Goal: Task Accomplishment & Management: Manage account settings

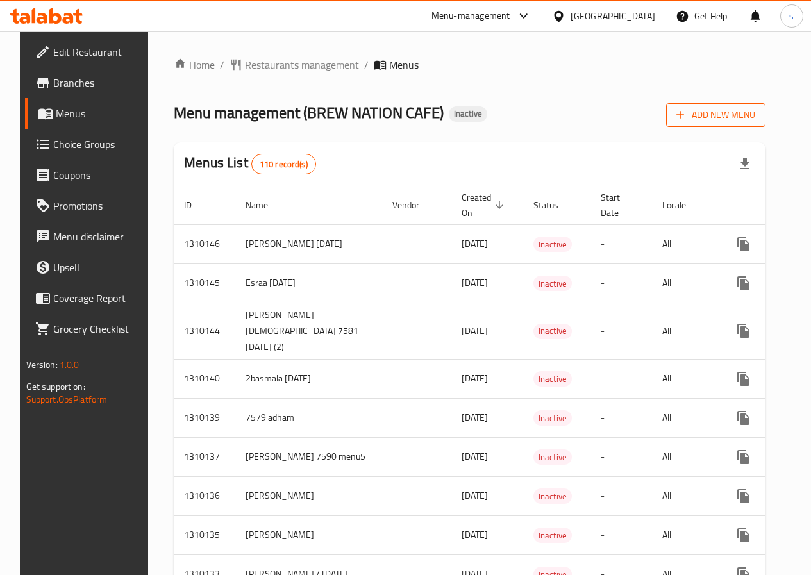
click at [687, 111] on icon "button" at bounding box center [680, 114] width 13 height 13
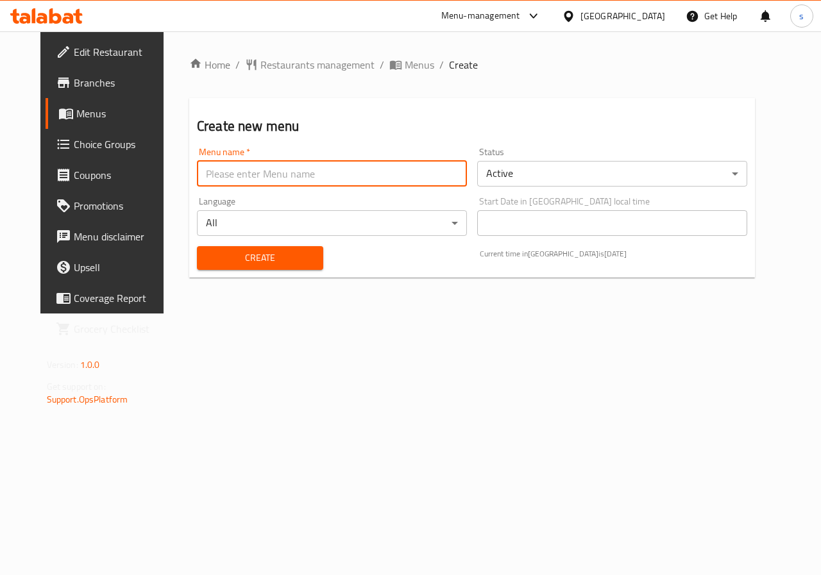
click at [362, 173] on input "text" at bounding box center [332, 174] width 270 height 26
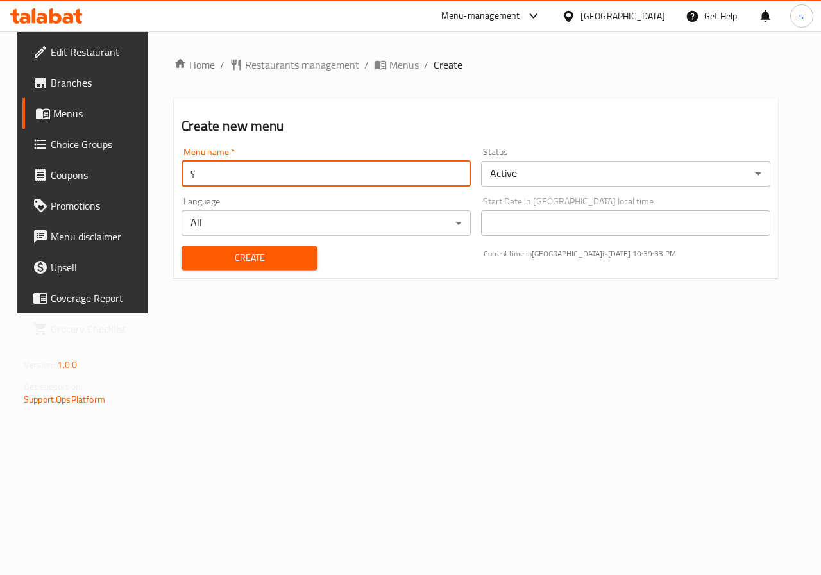
type input "؟"
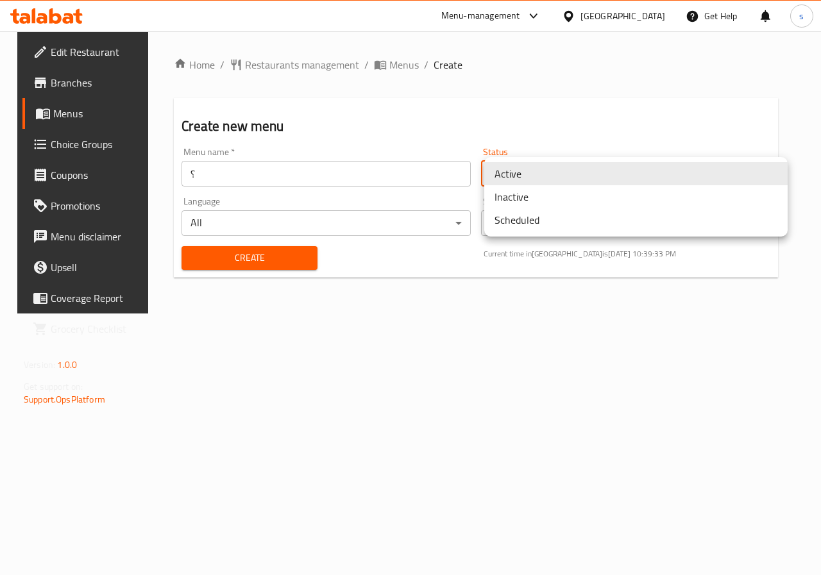
click at [546, 175] on body "​ Menu-management Egypt Get Help s Edit Restaurant Branches Menus Choice Groups…" at bounding box center [410, 303] width 821 height 544
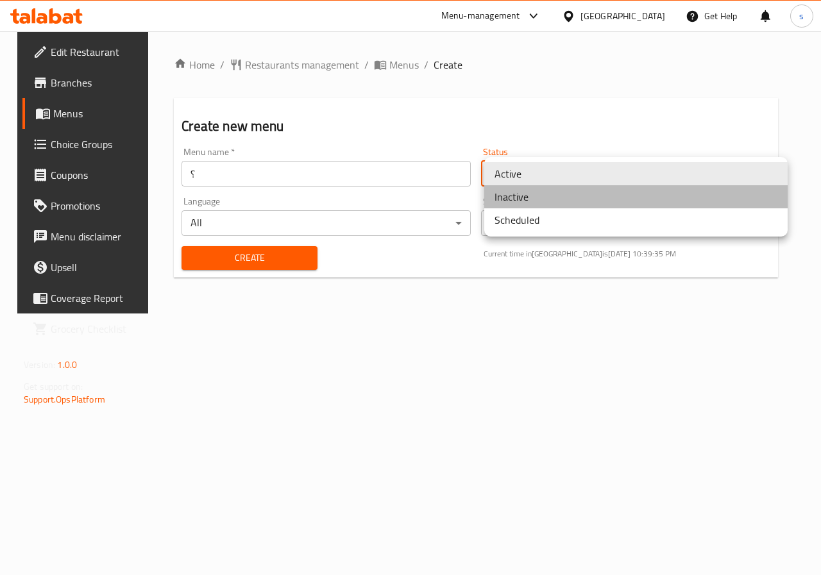
click at [552, 205] on li "Inactive" at bounding box center [635, 196] width 303 height 23
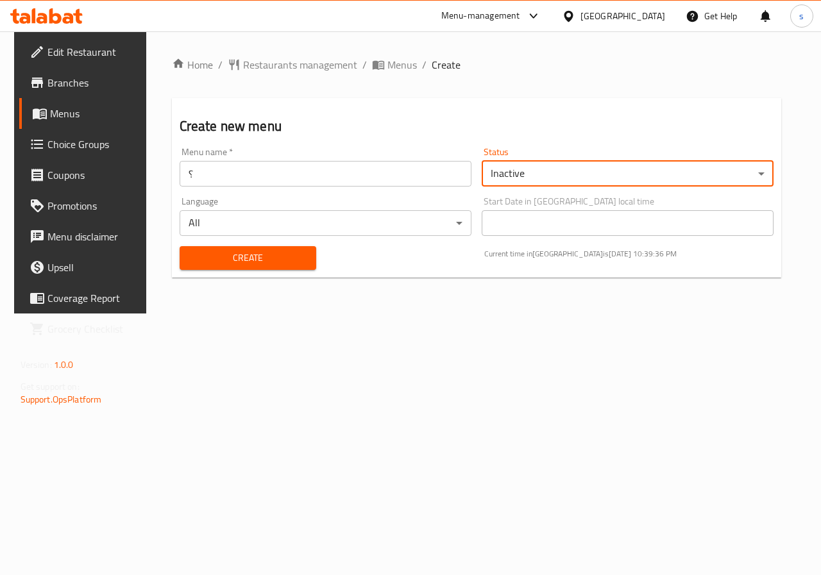
click at [240, 266] on span "Create" at bounding box center [248, 258] width 117 height 16
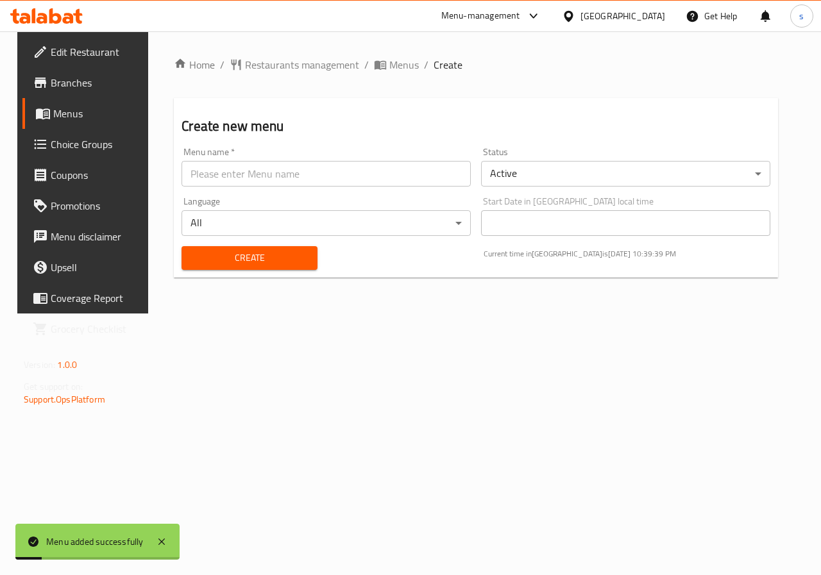
click at [61, 49] on span "Edit Restaurant" at bounding box center [98, 51] width 94 height 15
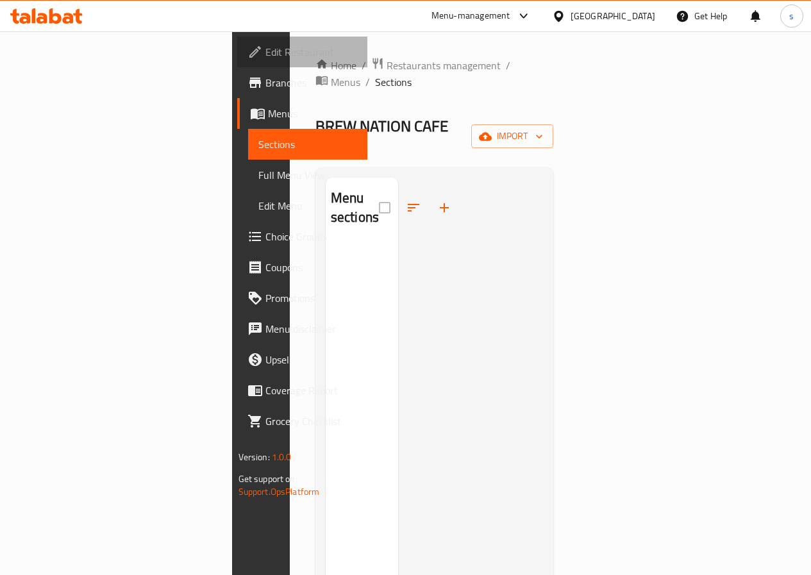
click at [266, 44] on span "Edit Restaurant" at bounding box center [312, 51] width 92 height 15
